Goal: Navigation & Orientation: Find specific page/section

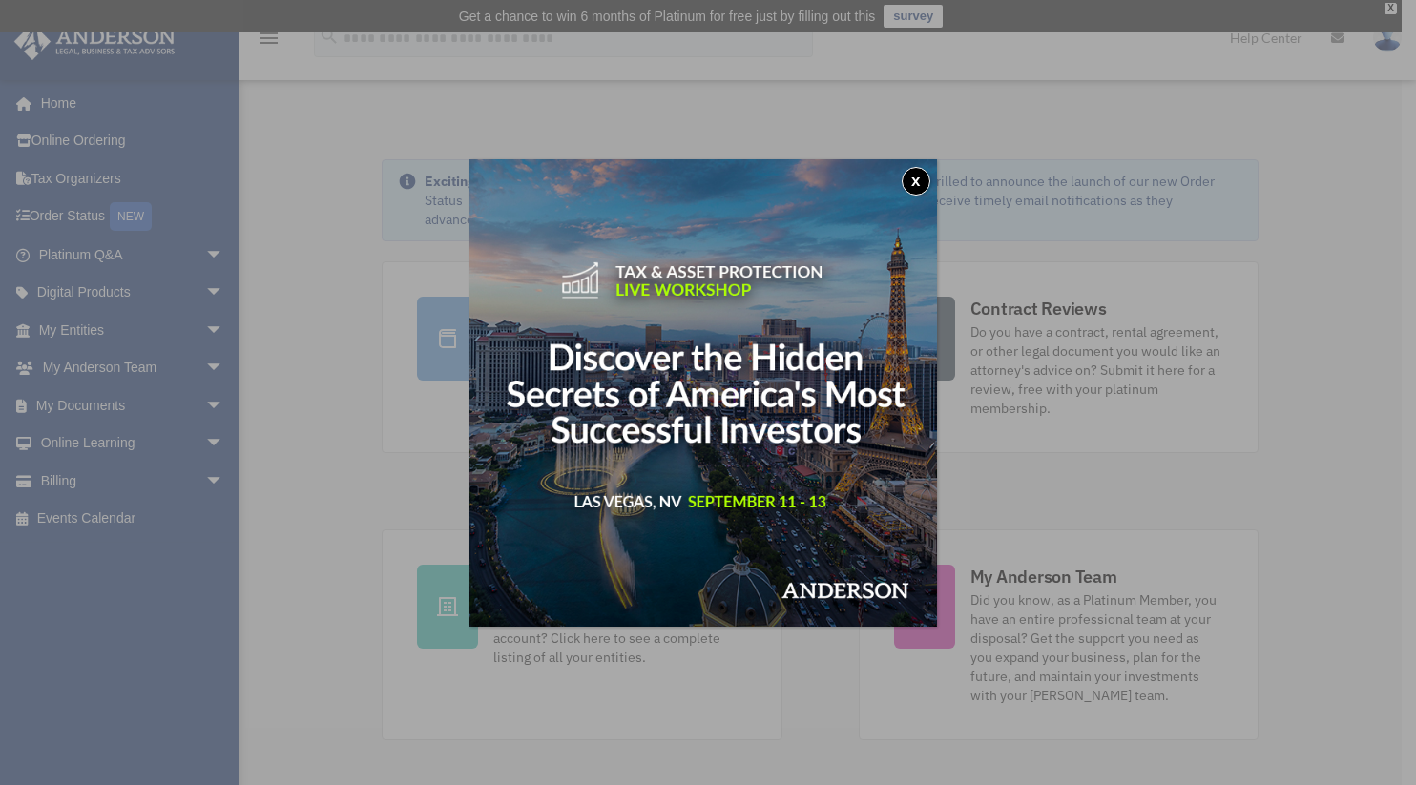
click at [918, 173] on button "x" at bounding box center [916, 181] width 29 height 29
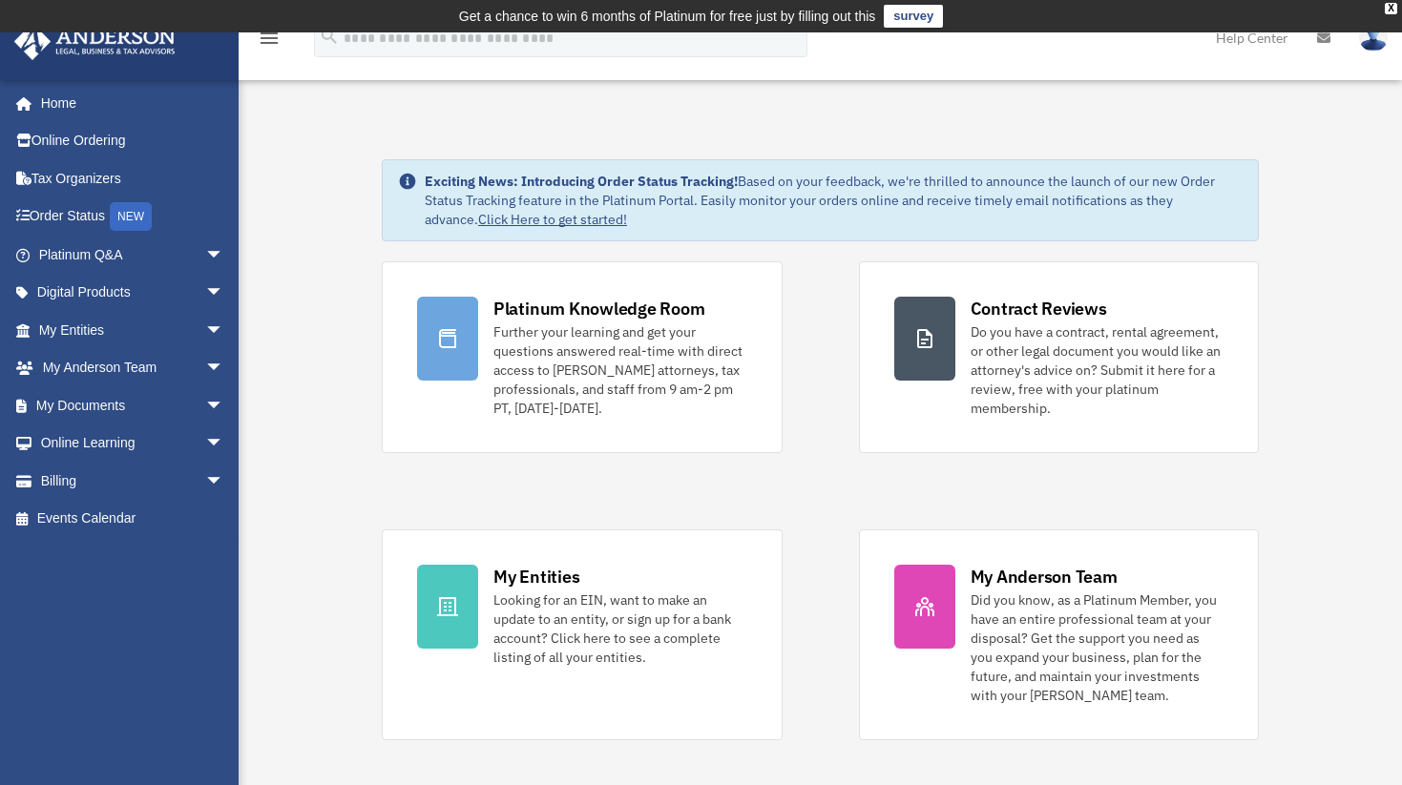
click at [77, 335] on link "My Entities arrow_drop_down" at bounding box center [133, 330] width 240 height 38
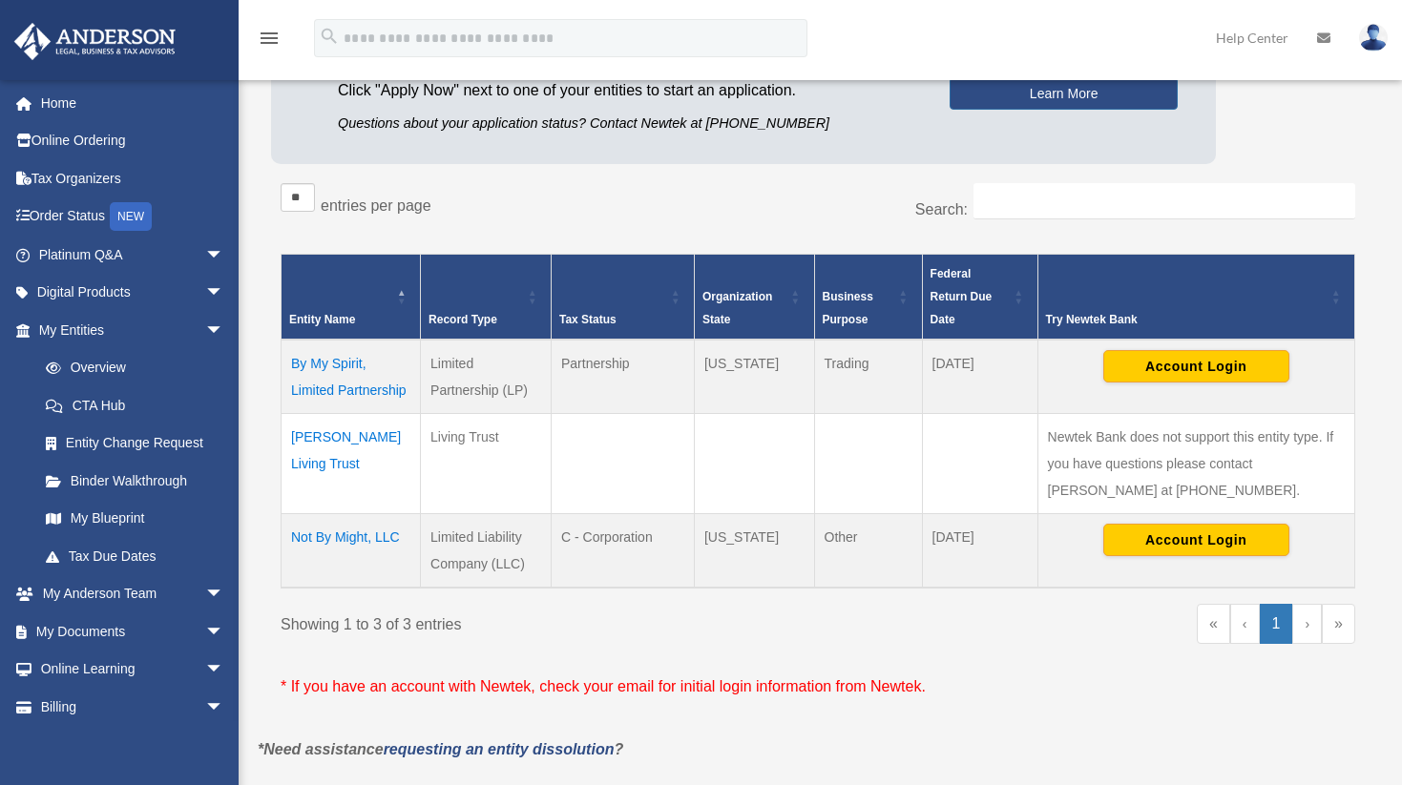
scroll to position [286, 0]
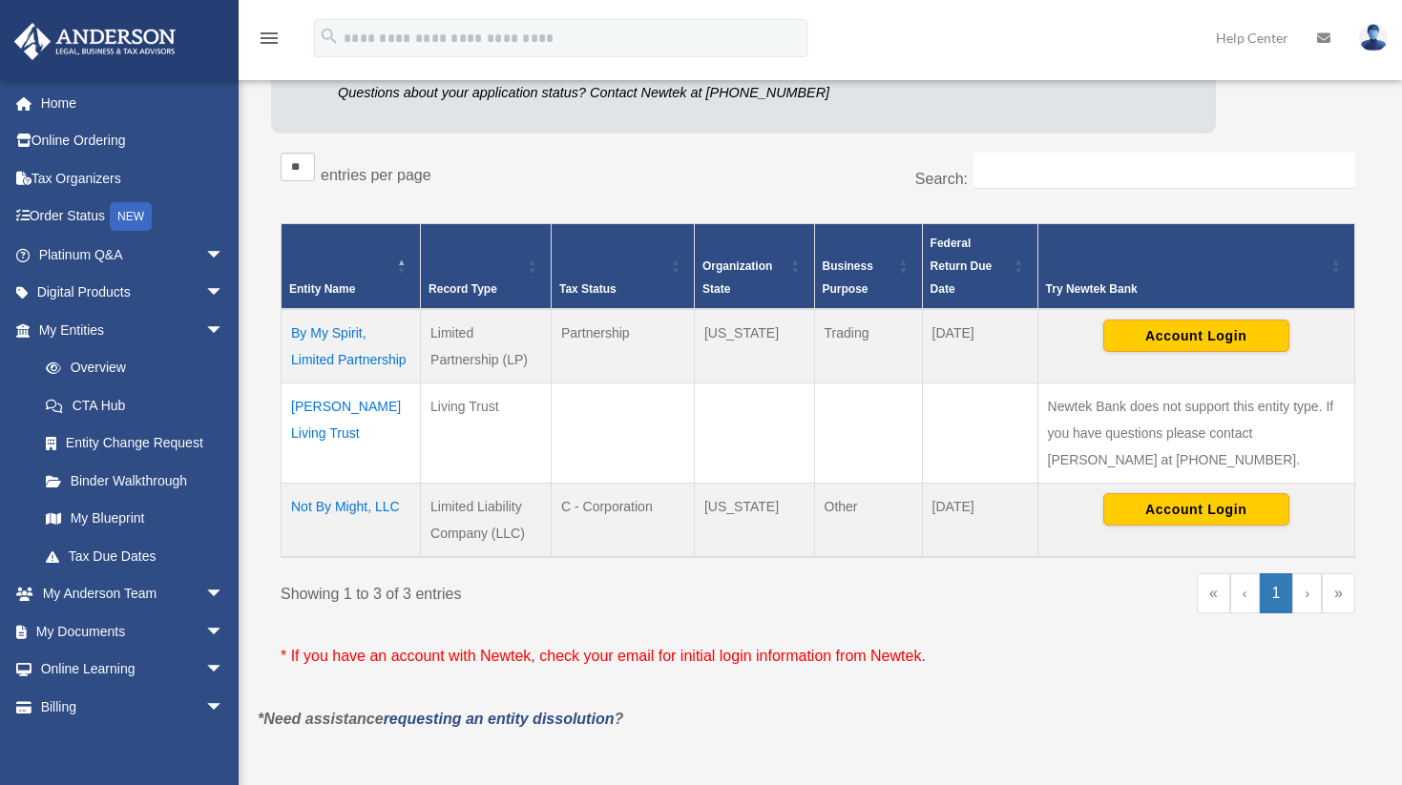
click at [319, 509] on td "Not By Might, LLC" at bounding box center [351, 520] width 139 height 74
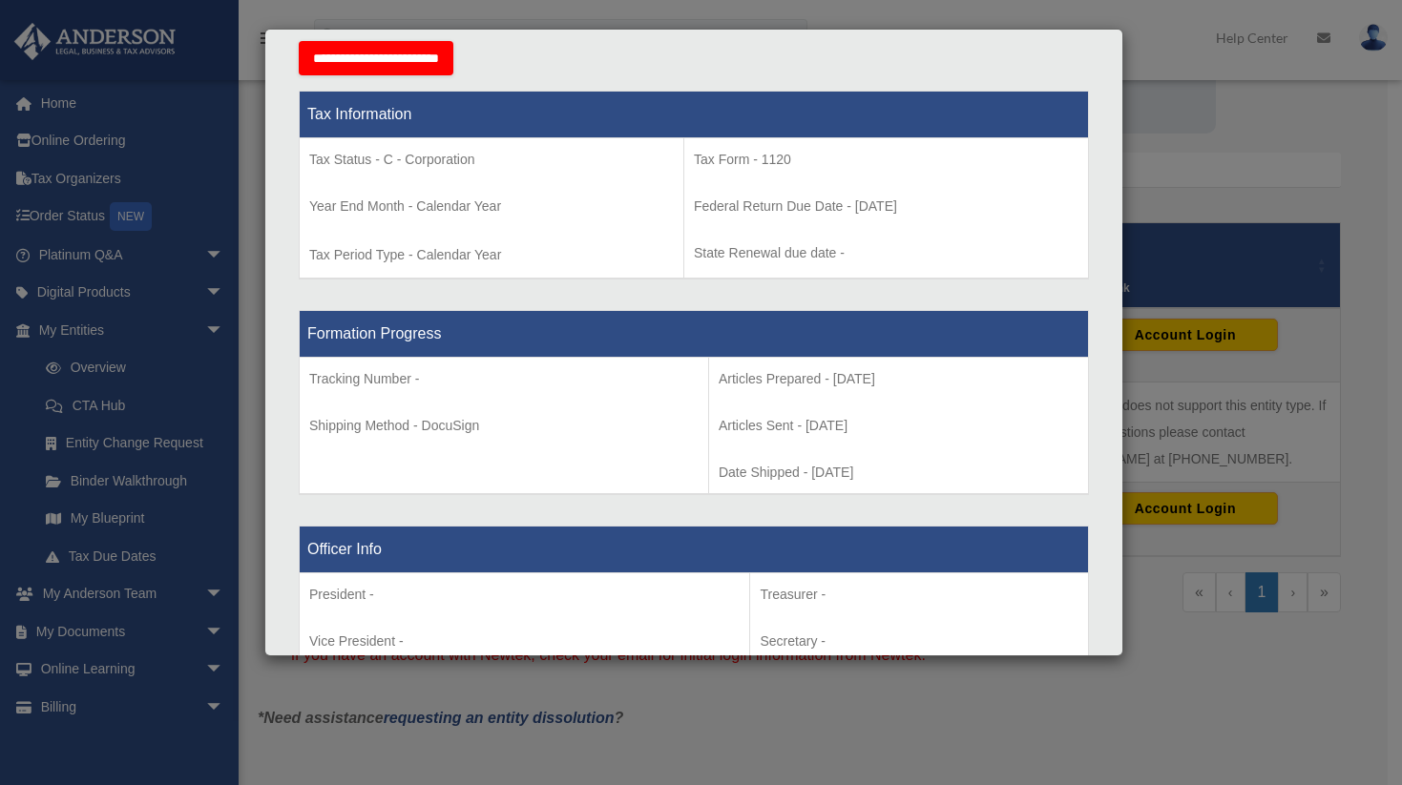
scroll to position [859, 0]
